Goal: Participate in discussion

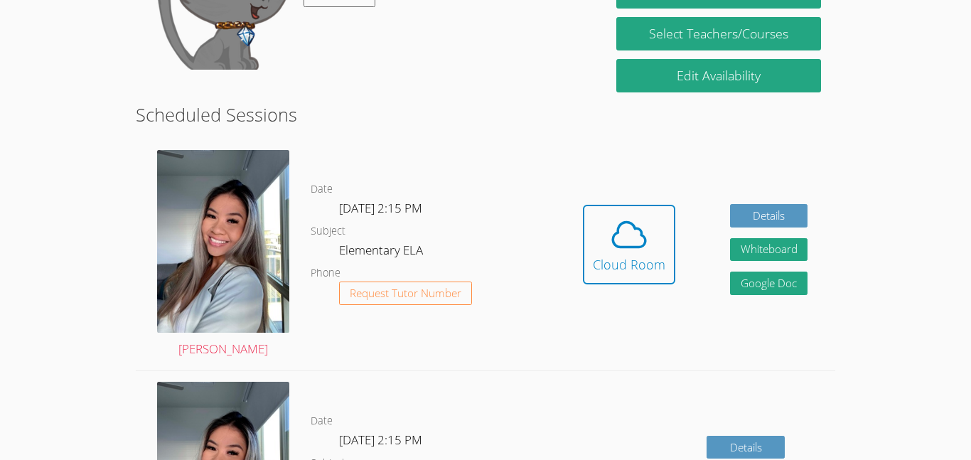
scroll to position [389, 0]
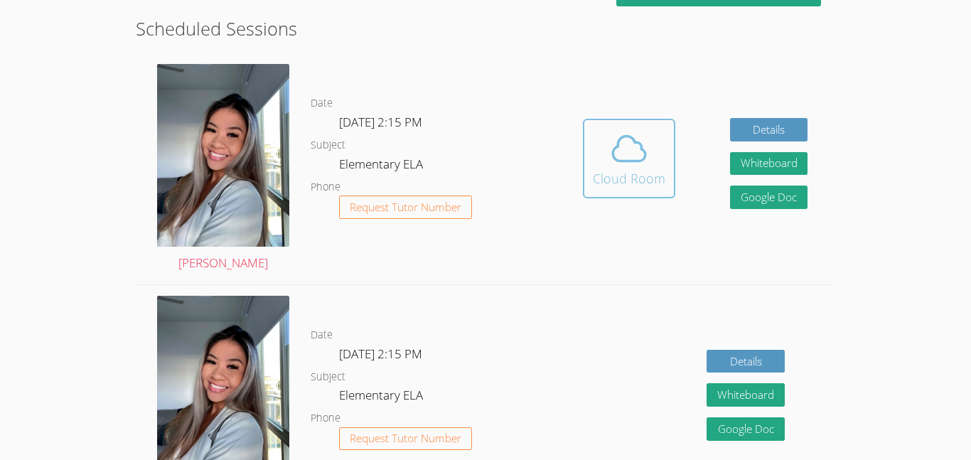
click at [631, 145] on icon at bounding box center [629, 149] width 40 height 40
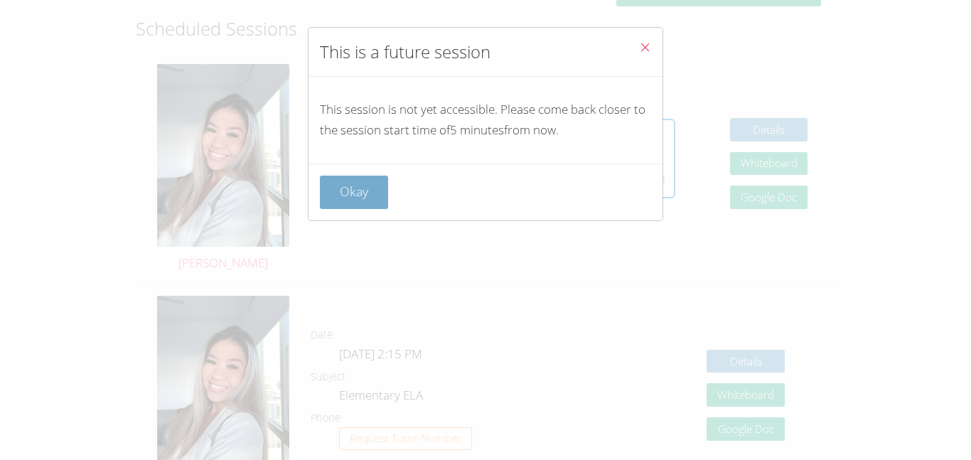
click at [358, 192] on button "Okay" at bounding box center [354, 192] width 68 height 33
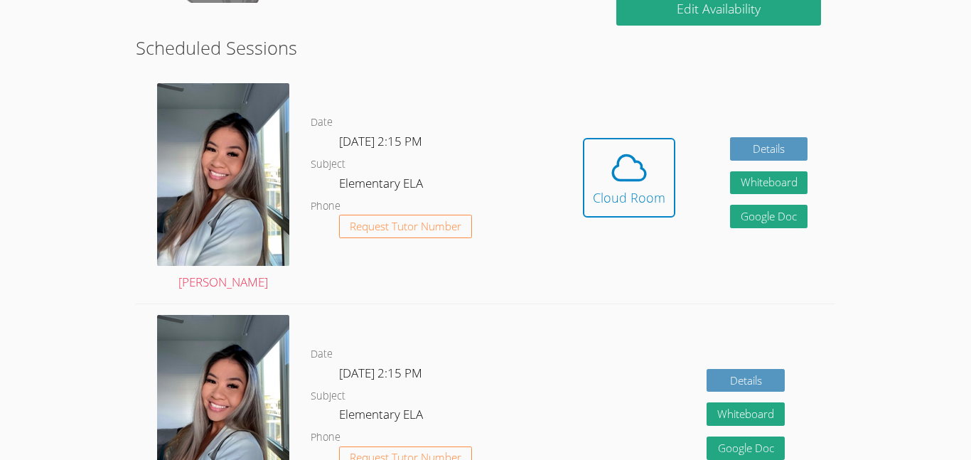
scroll to position [371, 0]
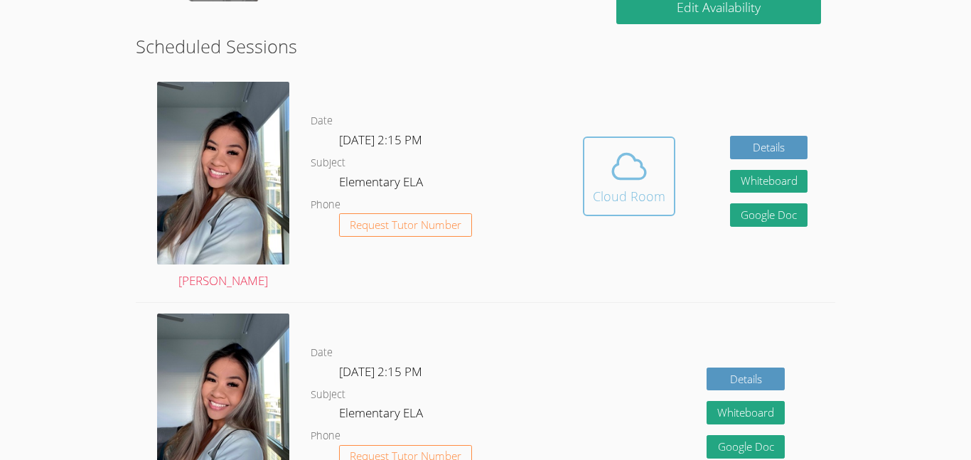
click at [659, 185] on span at bounding box center [629, 166] width 73 height 40
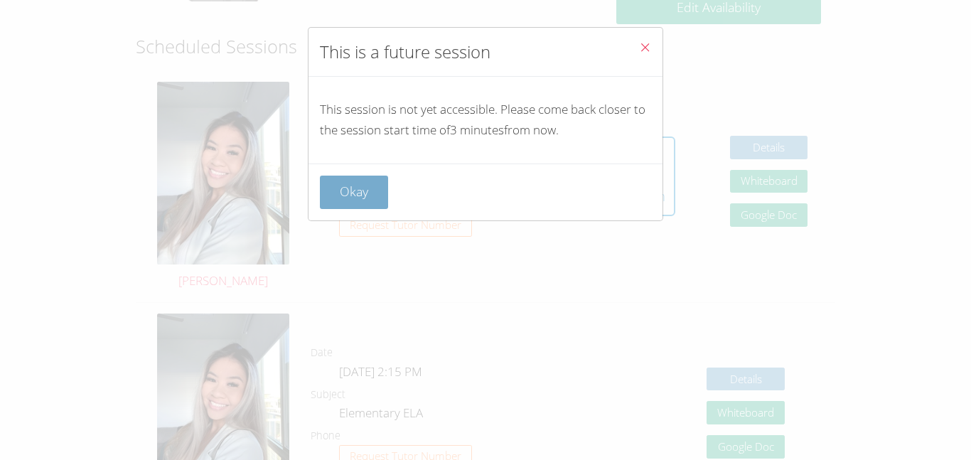
click at [336, 183] on button "Okay" at bounding box center [354, 192] width 68 height 33
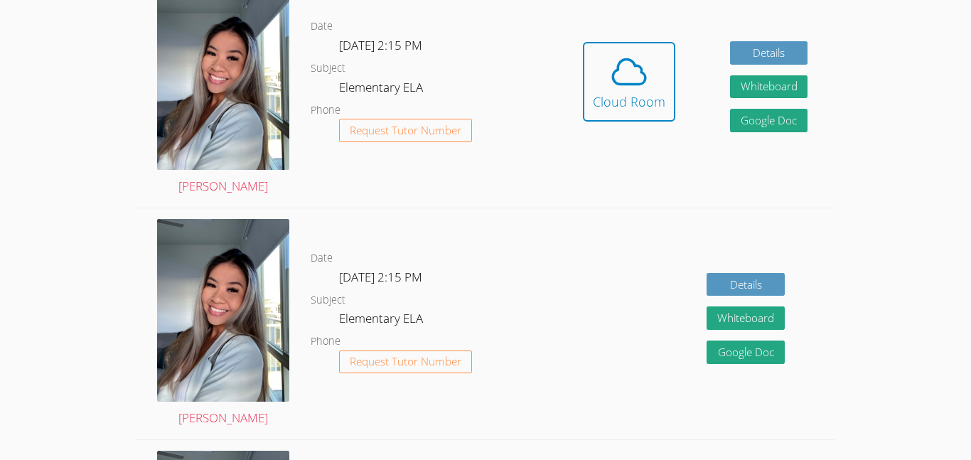
scroll to position [468, 0]
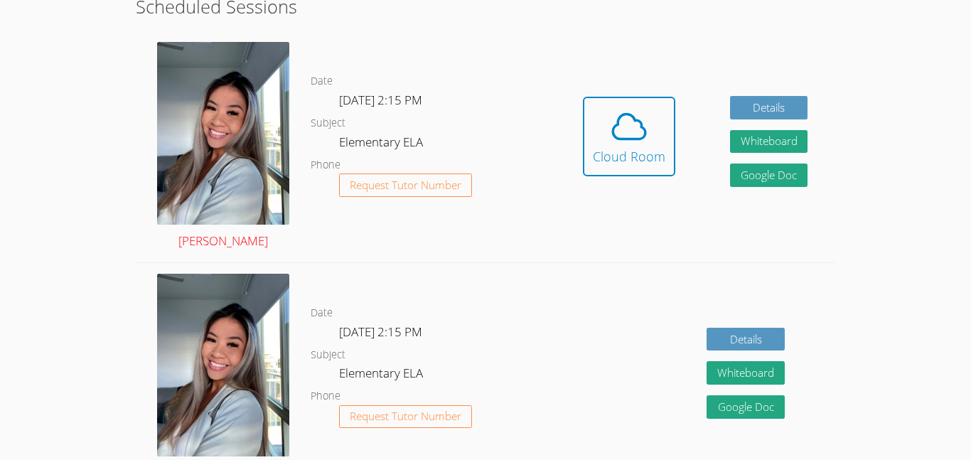
scroll to position [410, 0]
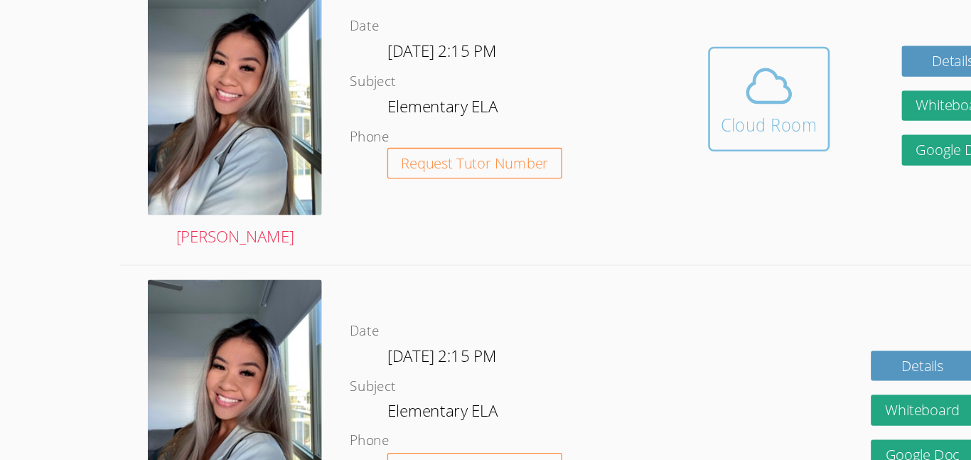
click at [642, 165] on div "Cloud Room" at bounding box center [629, 158] width 73 height 20
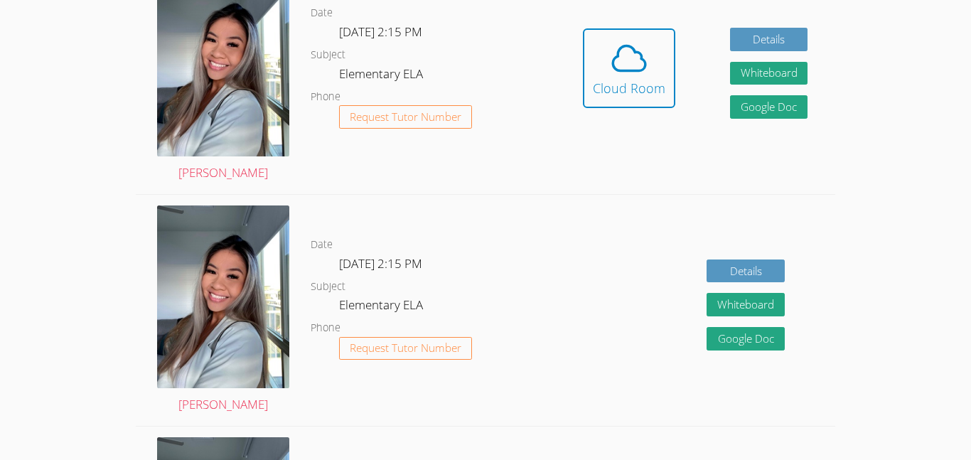
scroll to position [480, 0]
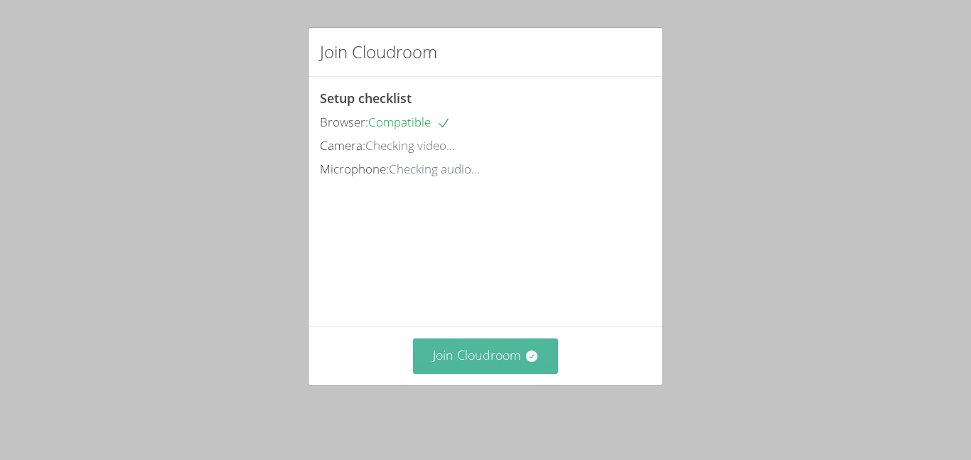
click at [527, 373] on button "Join Cloudroom" at bounding box center [486, 356] width 146 height 35
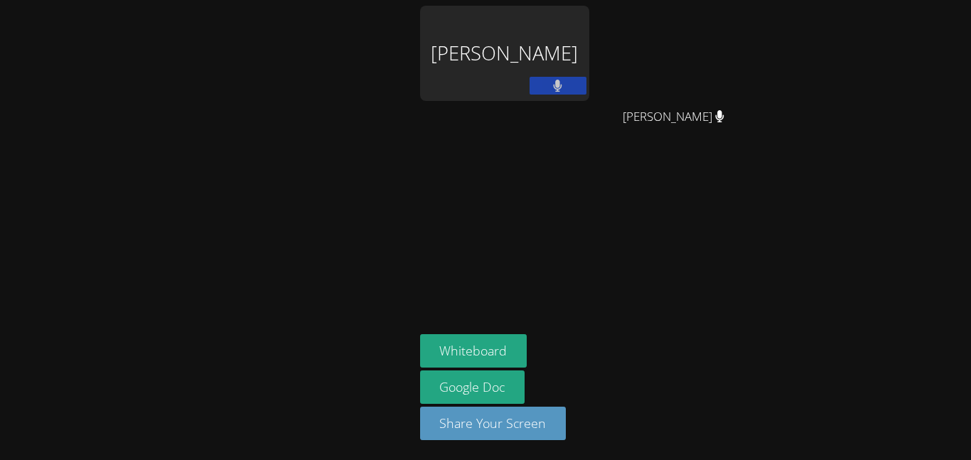
click at [558, 173] on aside "Tien Ly Carson Tran Carson Tran Whiteboard Google Doc Share Your Screen" at bounding box center [593, 230] width 356 height 460
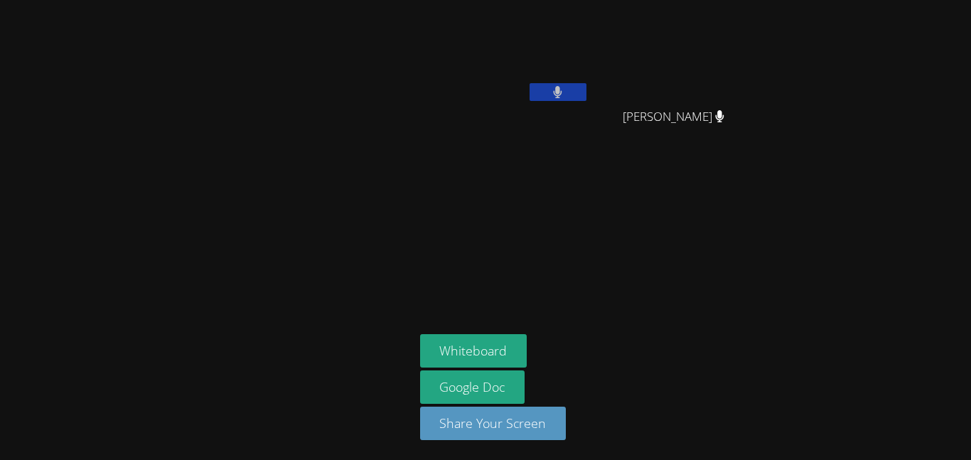
click at [542, 209] on aside "Tien Ly Carson Tran Carson Tran Whiteboard Google Doc Share Your Screen" at bounding box center [593, 230] width 356 height 460
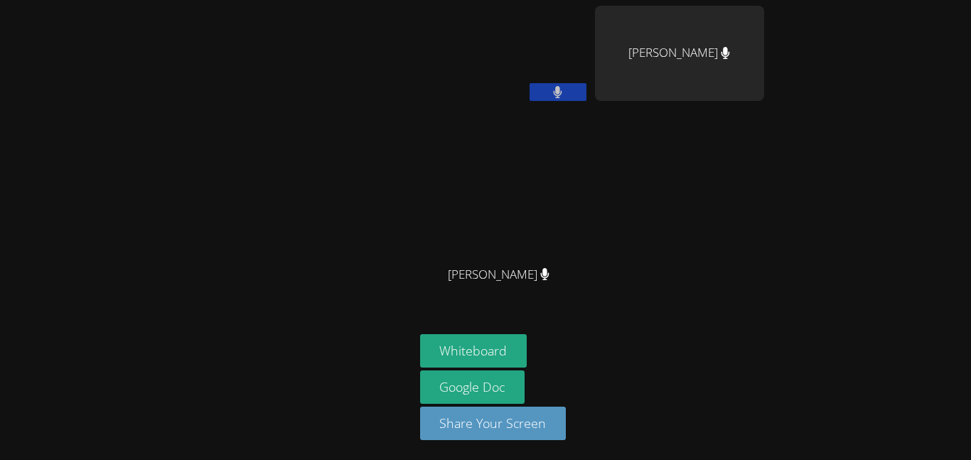
click at [541, 97] on button at bounding box center [558, 92] width 57 height 18
click at [561, 97] on icon at bounding box center [557, 92] width 15 height 12
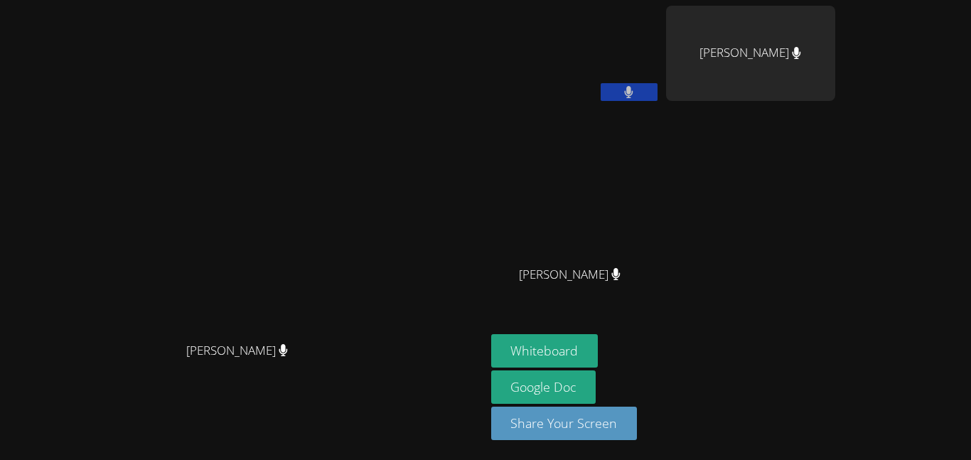
click at [619, 94] on button at bounding box center [629, 92] width 57 height 18
click at [618, 97] on button at bounding box center [629, 92] width 57 height 18
click at [619, 102] on div "Tien Ly" at bounding box center [575, 57] width 169 height 102
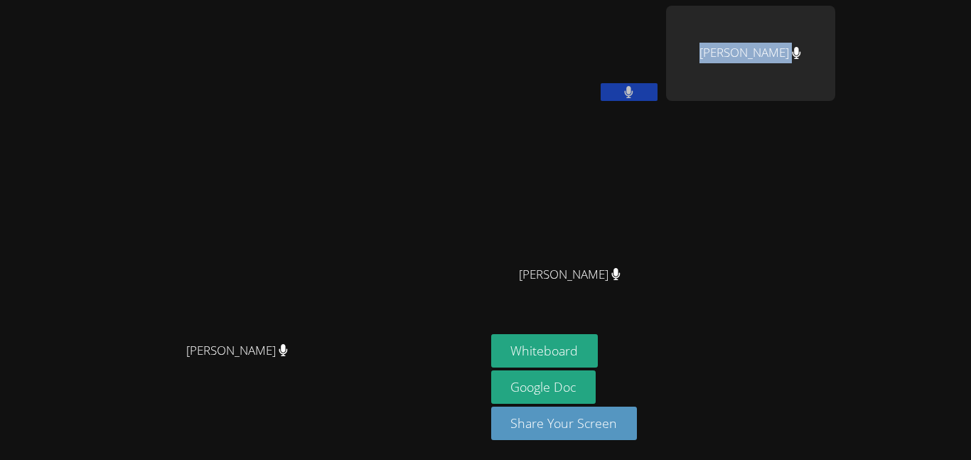
click at [634, 97] on icon at bounding box center [628, 92] width 9 height 12
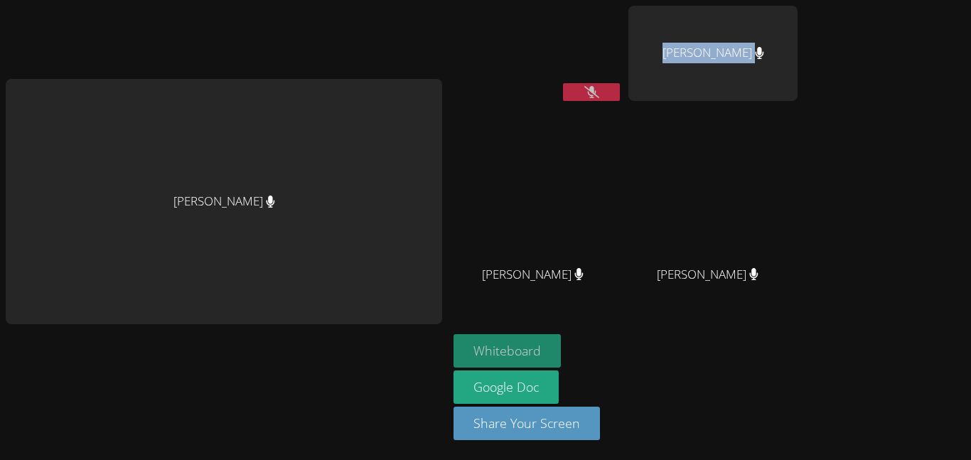
click at [525, 348] on button "Whiteboard" at bounding box center [507, 350] width 107 height 33
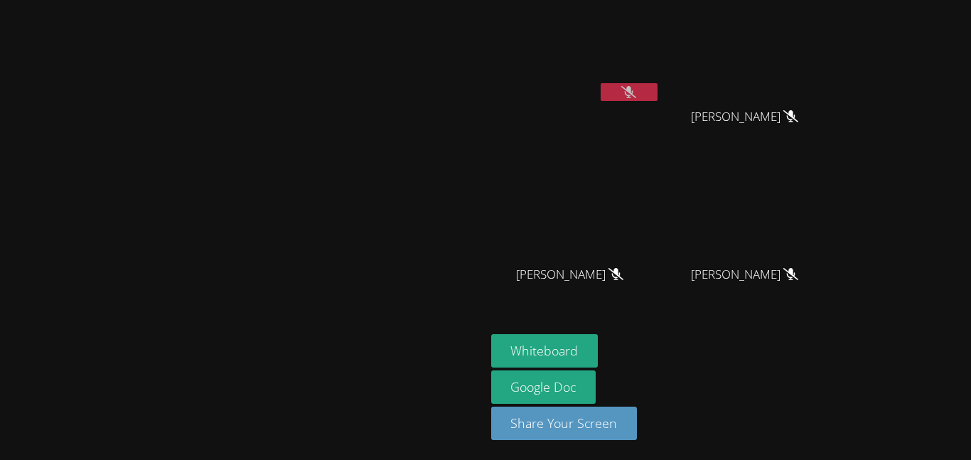
click at [658, 97] on button at bounding box center [629, 92] width 57 height 18
click at [349, 299] on video at bounding box center [242, 201] width 213 height 267
click at [636, 97] on icon at bounding box center [629, 92] width 15 height 12
click at [658, 83] on button at bounding box center [629, 92] width 57 height 18
click at [658, 94] on button at bounding box center [629, 92] width 57 height 18
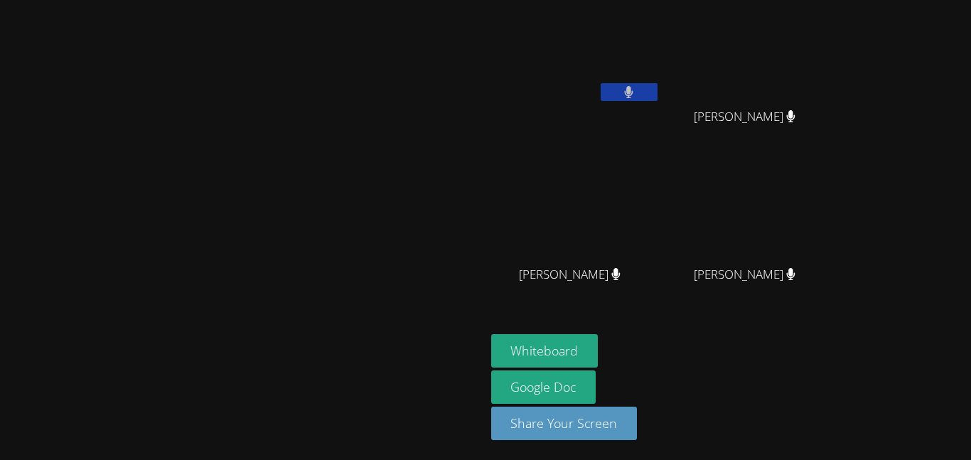
click at [658, 95] on button at bounding box center [629, 92] width 57 height 18
click at [636, 92] on icon at bounding box center [629, 92] width 15 height 12
click at [661, 80] on video at bounding box center [575, 53] width 169 height 95
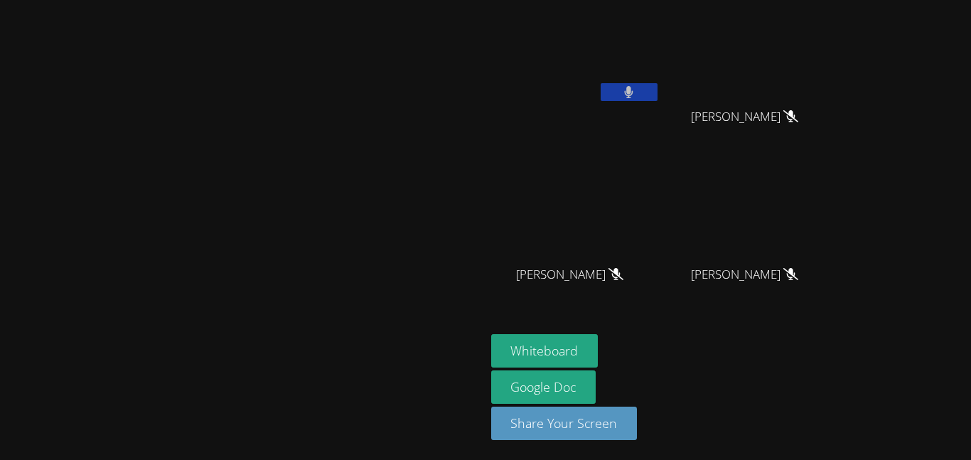
click at [658, 92] on button at bounding box center [629, 92] width 57 height 18
click at [636, 89] on icon at bounding box center [629, 92] width 15 height 12
click at [658, 91] on button at bounding box center [629, 92] width 57 height 18
click at [658, 95] on button at bounding box center [629, 92] width 57 height 18
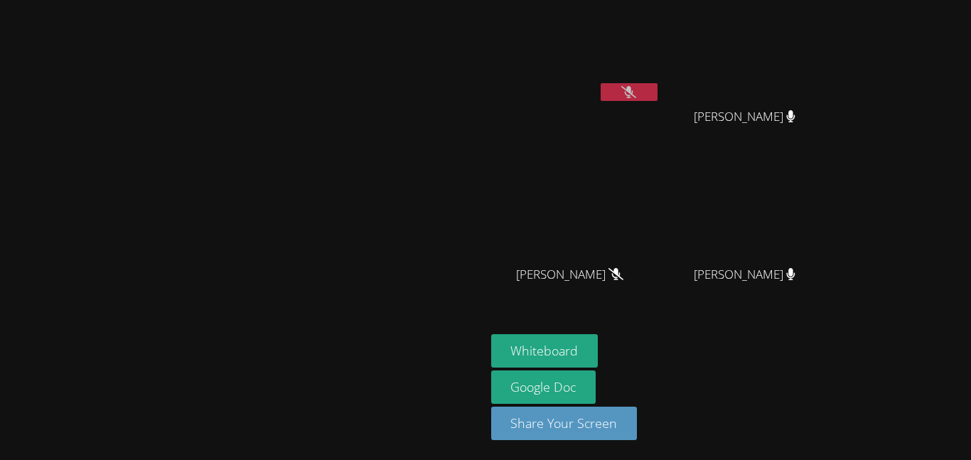
click at [658, 95] on button at bounding box center [629, 92] width 57 height 18
click at [661, 96] on video at bounding box center [575, 53] width 169 height 95
click at [658, 93] on button at bounding box center [629, 92] width 57 height 18
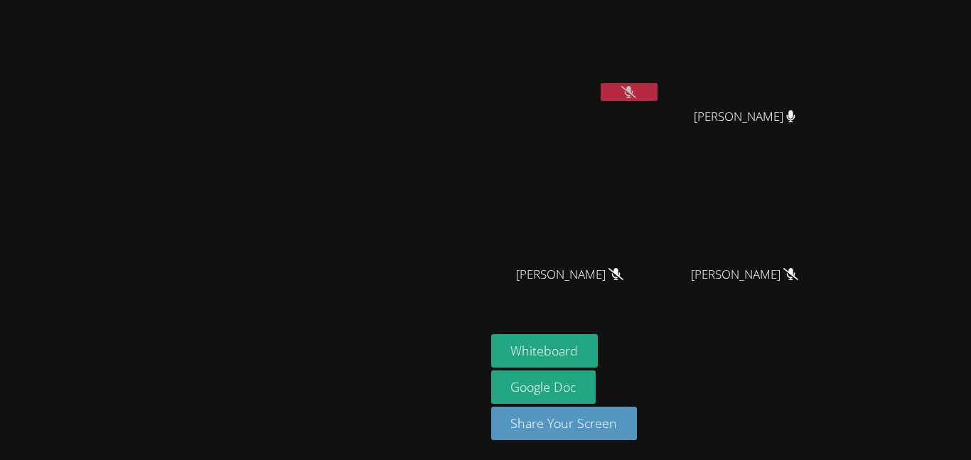
click at [661, 64] on video at bounding box center [575, 53] width 169 height 95
click at [661, 68] on video at bounding box center [575, 53] width 169 height 95
click at [836, 218] on video at bounding box center [750, 211] width 169 height 95
click at [836, 220] on video at bounding box center [750, 211] width 169 height 95
click at [658, 100] on button at bounding box center [629, 92] width 57 height 18
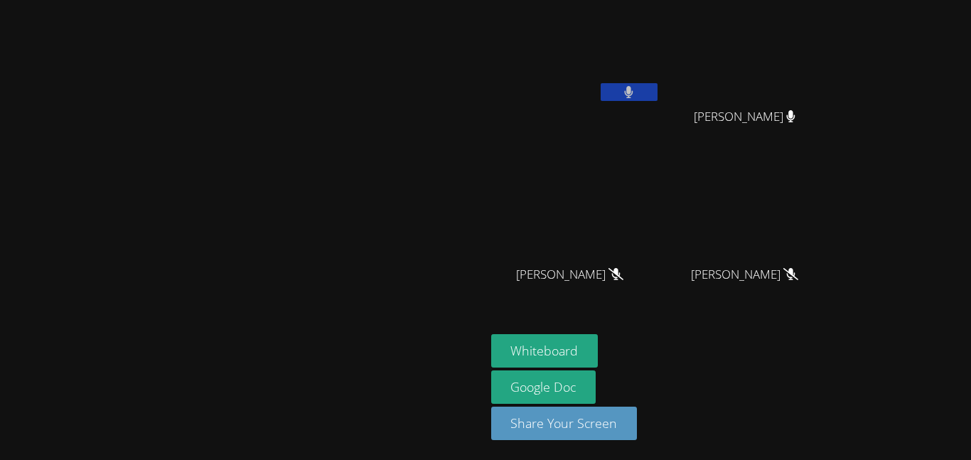
click at [634, 93] on icon at bounding box center [628, 92] width 9 height 12
click at [349, 206] on video at bounding box center [242, 201] width 213 height 267
click at [658, 99] on button at bounding box center [629, 92] width 57 height 18
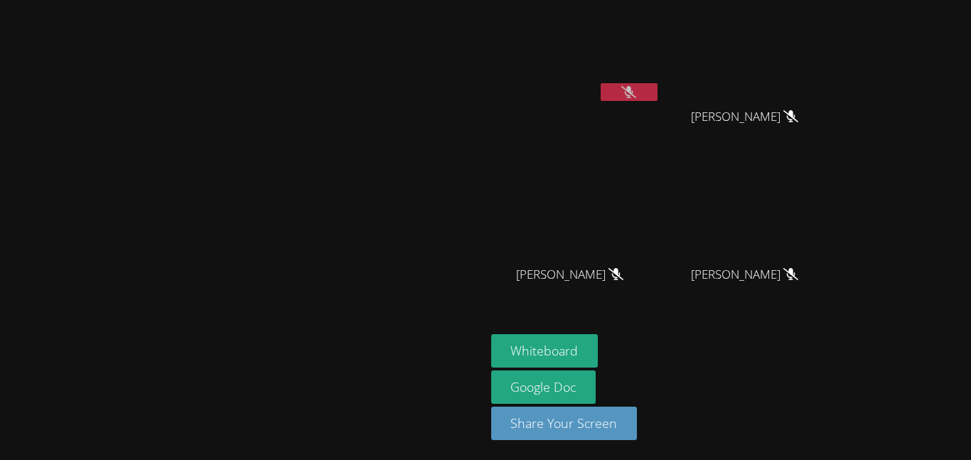
click at [636, 91] on icon at bounding box center [629, 92] width 15 height 12
click at [634, 96] on icon at bounding box center [629, 92] width 9 height 12
click at [349, 251] on video at bounding box center [242, 201] width 213 height 267
click at [658, 93] on button at bounding box center [629, 92] width 57 height 18
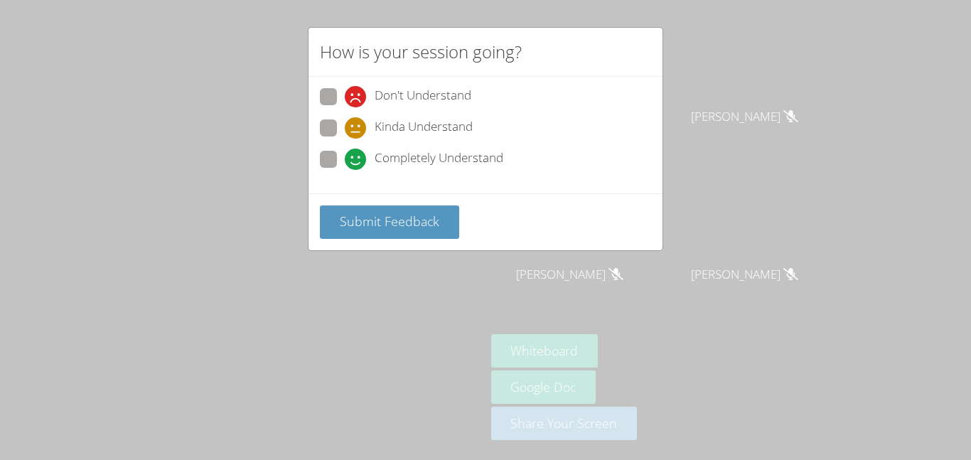
click at [369, 181] on div "Don't Understand Kinda Understand Completely Understand" at bounding box center [486, 135] width 354 height 117
click at [345, 170] on span at bounding box center [345, 170] width 0 height 0
click at [345, 153] on input "Completely Understand" at bounding box center [351, 157] width 12 height 12
radio input "true"
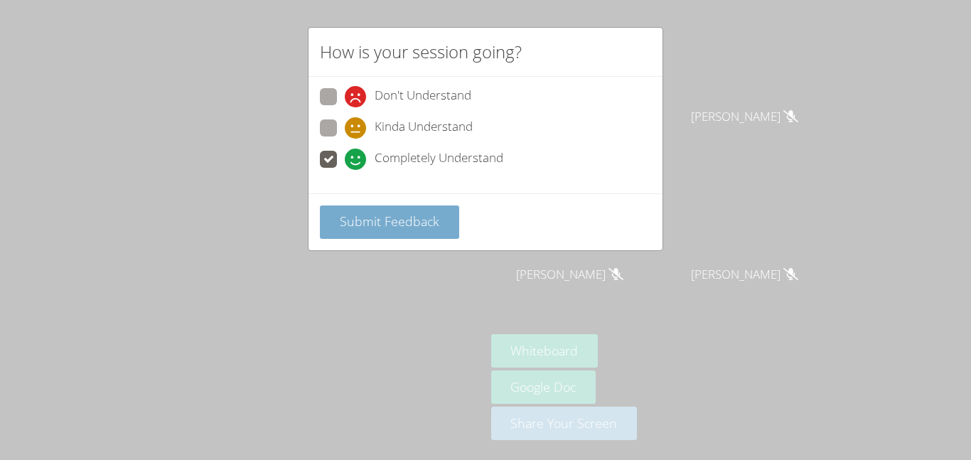
click at [378, 216] on span "Submit Feedback" at bounding box center [390, 221] width 100 height 17
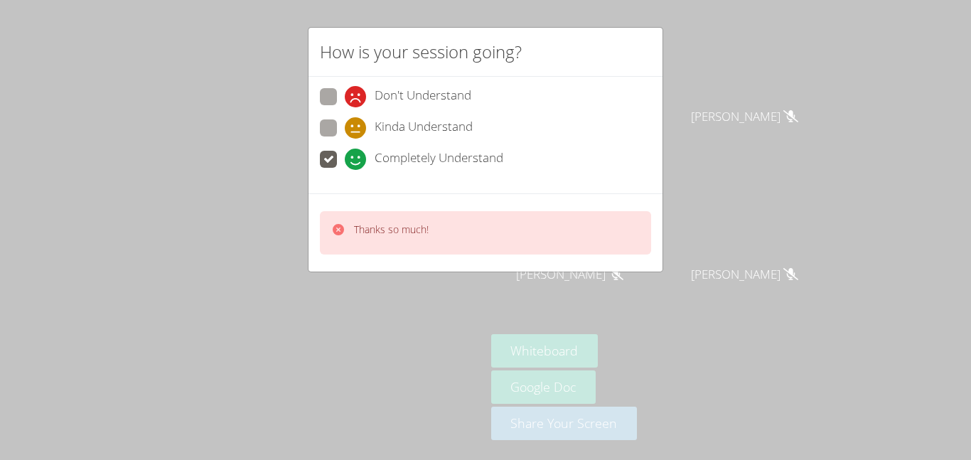
click at [447, 235] on div "Thanks so much!" at bounding box center [485, 232] width 331 height 43
click at [432, 240] on div "Thanks so much!" at bounding box center [485, 232] width 331 height 43
